Goal: Task Accomplishment & Management: Complete application form

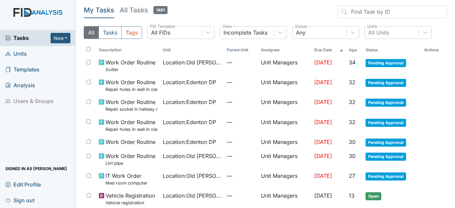
click at [20, 52] on span "Units" at bounding box center [15, 54] width 21 height 10
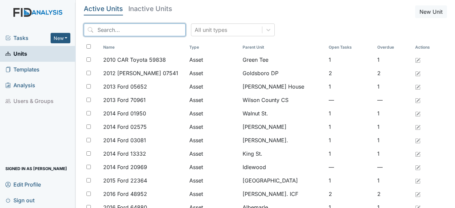
click at [117, 29] on input "search" at bounding box center [135, 29] width 102 height 13
click at [117, 28] on input "search" at bounding box center [135, 29] width 102 height 13
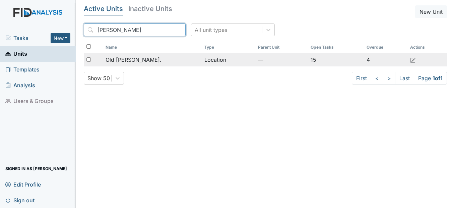
type input "roper"
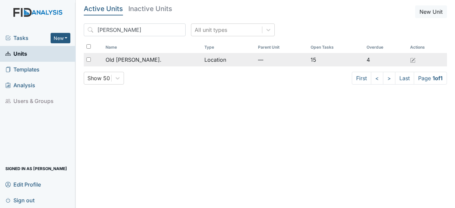
click at [147, 60] on div "Old [PERSON_NAME]." at bounding box center [153, 60] width 94 height 8
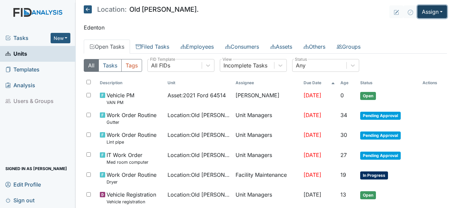
click at [430, 12] on button "Assign" at bounding box center [433, 11] width 30 height 13
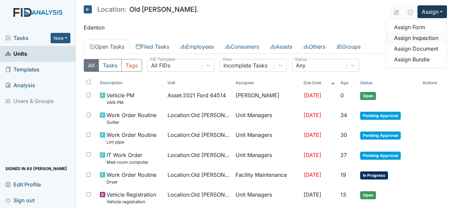
click at [398, 34] on link "Assign Inspection" at bounding box center [416, 38] width 60 height 11
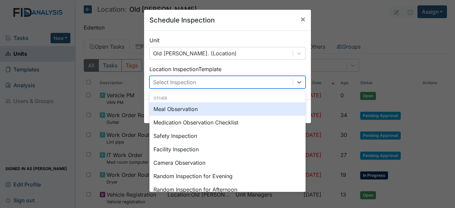
click at [172, 84] on div "Select Inspection" at bounding box center [174, 82] width 43 height 8
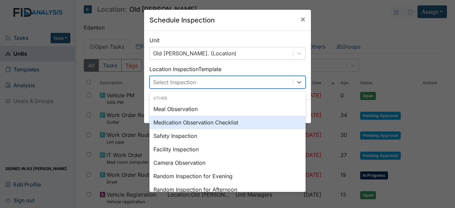
click at [172, 117] on div "Medication Observation Checklist" at bounding box center [228, 122] width 156 height 13
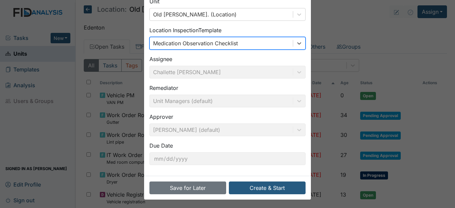
scroll to position [40, 0]
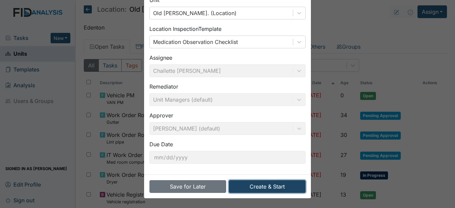
click at [268, 186] on button "Create & Start" at bounding box center [267, 186] width 77 height 13
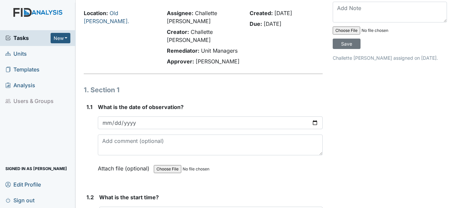
scroll to position [34, 0]
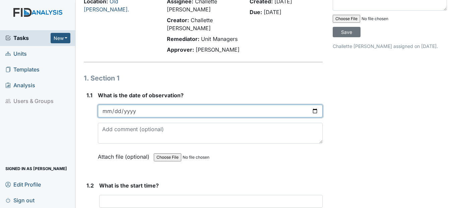
click at [105, 109] on input "date" at bounding box center [210, 111] width 225 height 13
type input "2025-10-15"
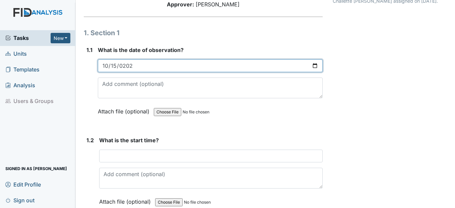
scroll to position [101, 0]
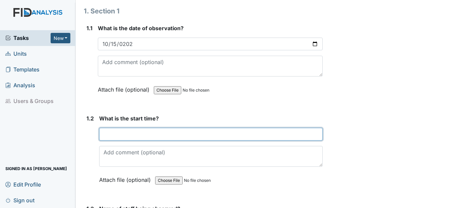
click at [132, 133] on input "text" at bounding box center [210, 134] width 223 height 13
type input "1"
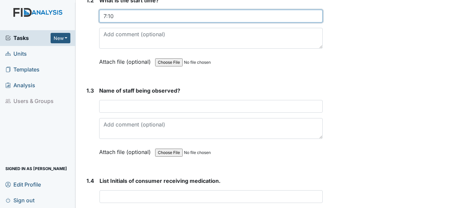
scroll to position [235, 0]
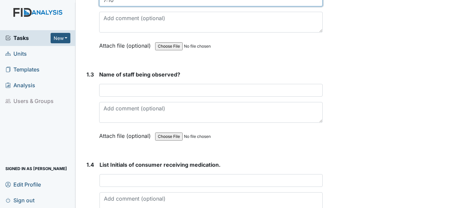
type input "7:10"
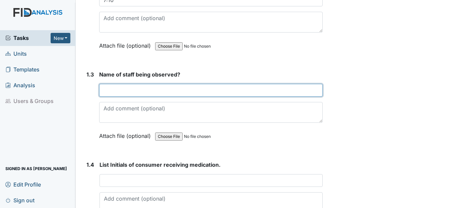
click at [123, 92] on input "text" at bounding box center [210, 90] width 223 height 13
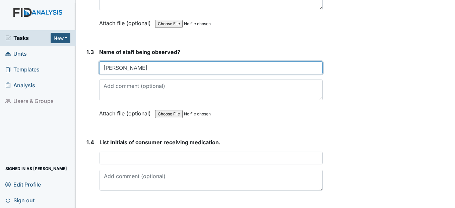
scroll to position [302, 0]
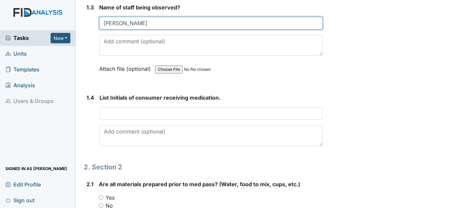
type input "Janice"
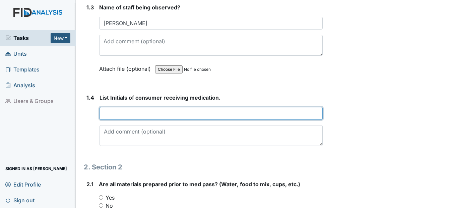
click at [159, 116] on input "text" at bounding box center [211, 113] width 223 height 13
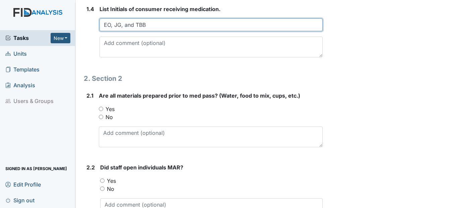
scroll to position [403, 0]
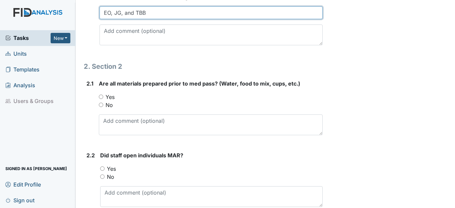
type input "EO, JG, and TBB"
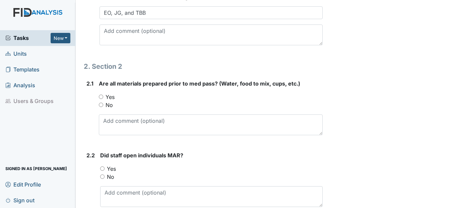
click at [100, 99] on div "Yes" at bounding box center [211, 97] width 224 height 8
click at [101, 96] on input "Yes" at bounding box center [101, 97] width 4 height 4
radio input "true"
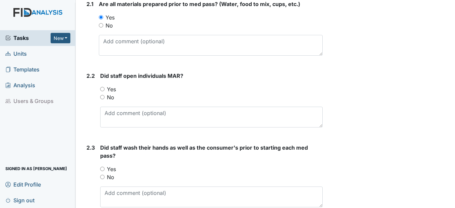
scroll to position [503, 0]
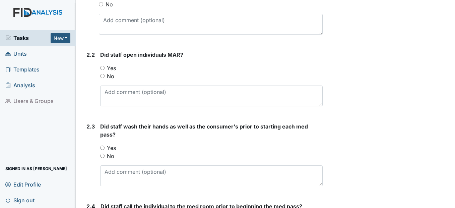
click at [102, 69] on input "Yes" at bounding box center [102, 68] width 4 height 4
radio input "true"
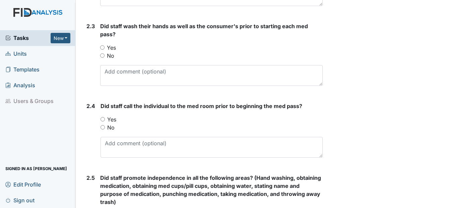
scroll to position [604, 0]
click at [104, 49] on input "Yes" at bounding box center [102, 47] width 4 height 4
radio input "true"
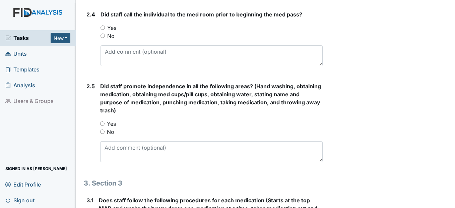
scroll to position [704, 0]
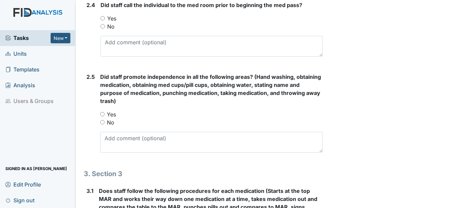
click at [105, 16] on div "Yes" at bounding box center [212, 18] width 222 height 8
click at [104, 17] on input "Yes" at bounding box center [103, 18] width 4 height 4
radio input "true"
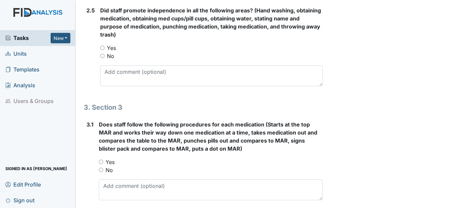
scroll to position [771, 0]
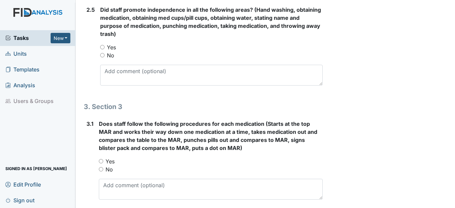
click at [103, 46] on input "Yes" at bounding box center [102, 47] width 4 height 4
radio input "true"
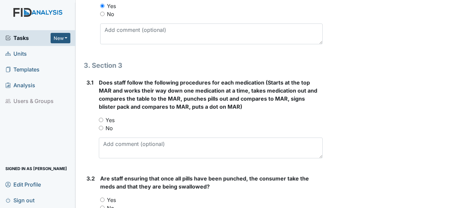
scroll to position [839, 0]
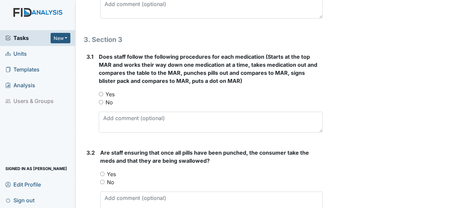
click at [102, 92] on input "Yes" at bounding box center [101, 94] width 4 height 4
radio input "true"
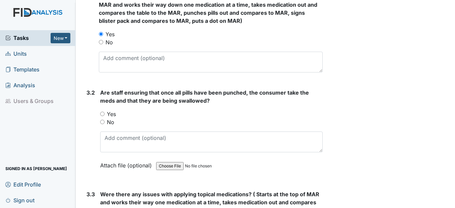
scroll to position [939, 0]
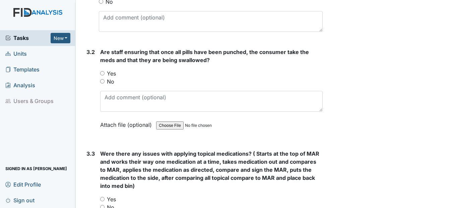
click at [102, 76] on div "Yes" at bounding box center [211, 73] width 222 height 8
click at [103, 73] on input "Yes" at bounding box center [102, 73] width 4 height 4
radio input "true"
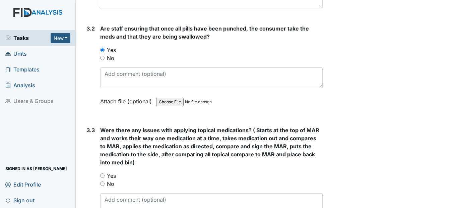
scroll to position [1006, 0]
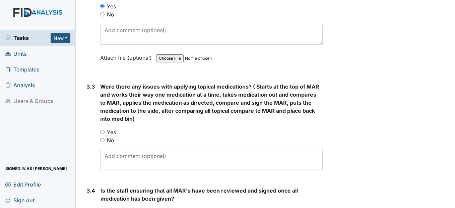
click at [99, 138] on div "3.3 Were there any issues with applying topical medications? ( Starts at the to…" at bounding box center [203, 129] width 239 height 93
click at [102, 140] on input "No" at bounding box center [102, 140] width 4 height 4
radio input "true"
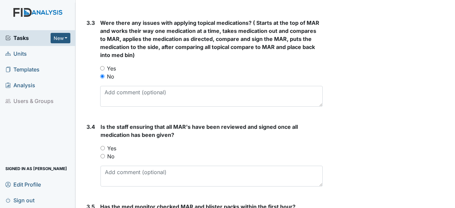
scroll to position [1107, 0]
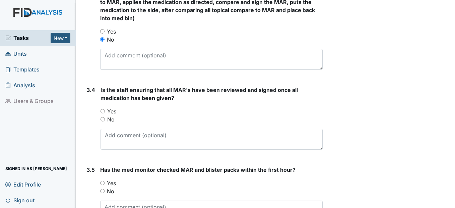
click at [103, 109] on input "Yes" at bounding box center [103, 111] width 4 height 4
radio input "true"
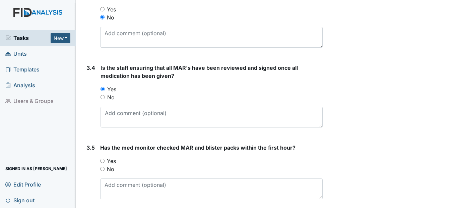
scroll to position [1155, 0]
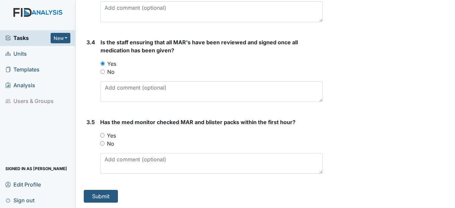
click at [103, 135] on input "Yes" at bounding box center [102, 135] width 4 height 4
radio input "true"
click at [102, 200] on button "Submit" at bounding box center [101, 196] width 34 height 13
